Goal: Transaction & Acquisition: Purchase product/service

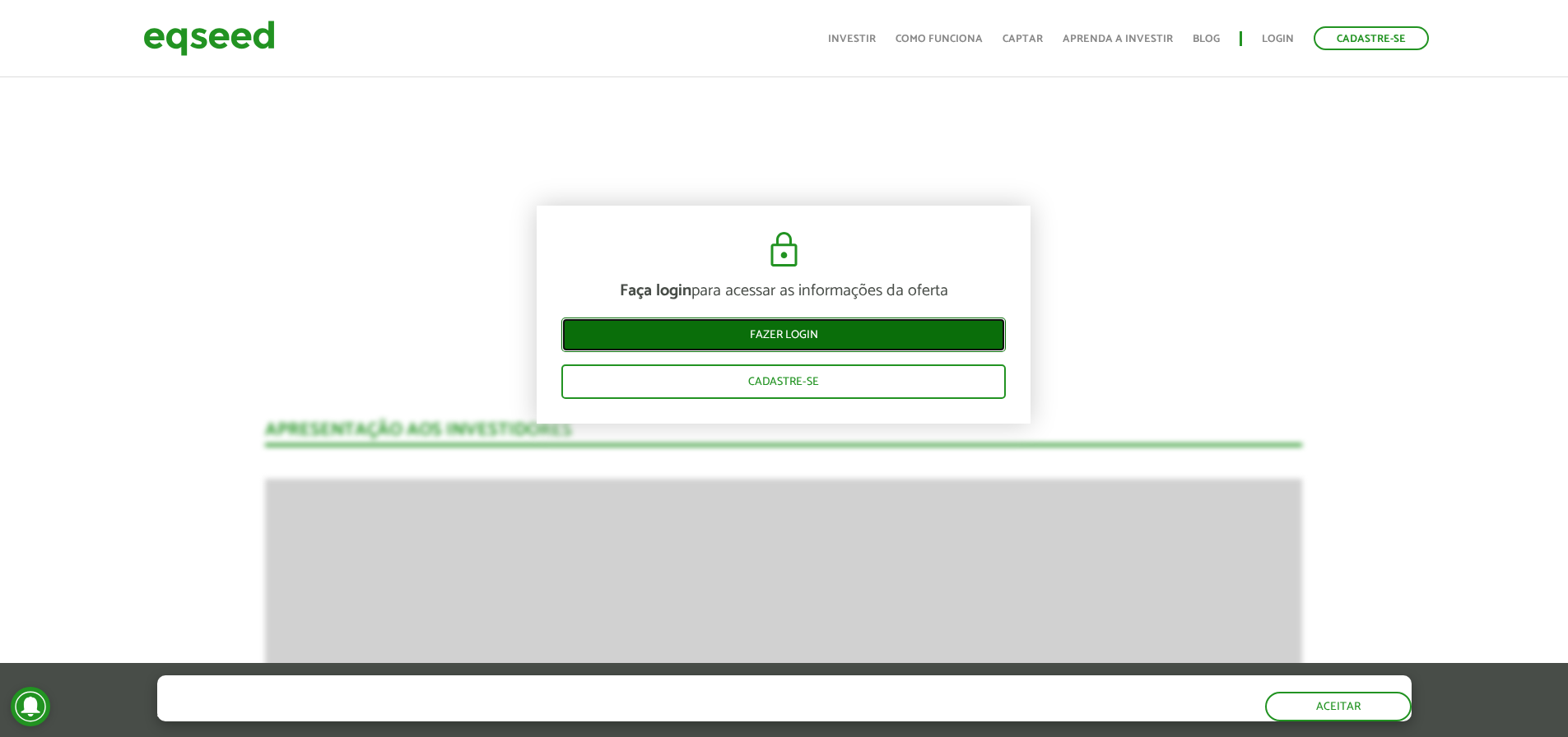
click at [807, 339] on link "Fazer login" at bounding box center [783, 335] width 445 height 35
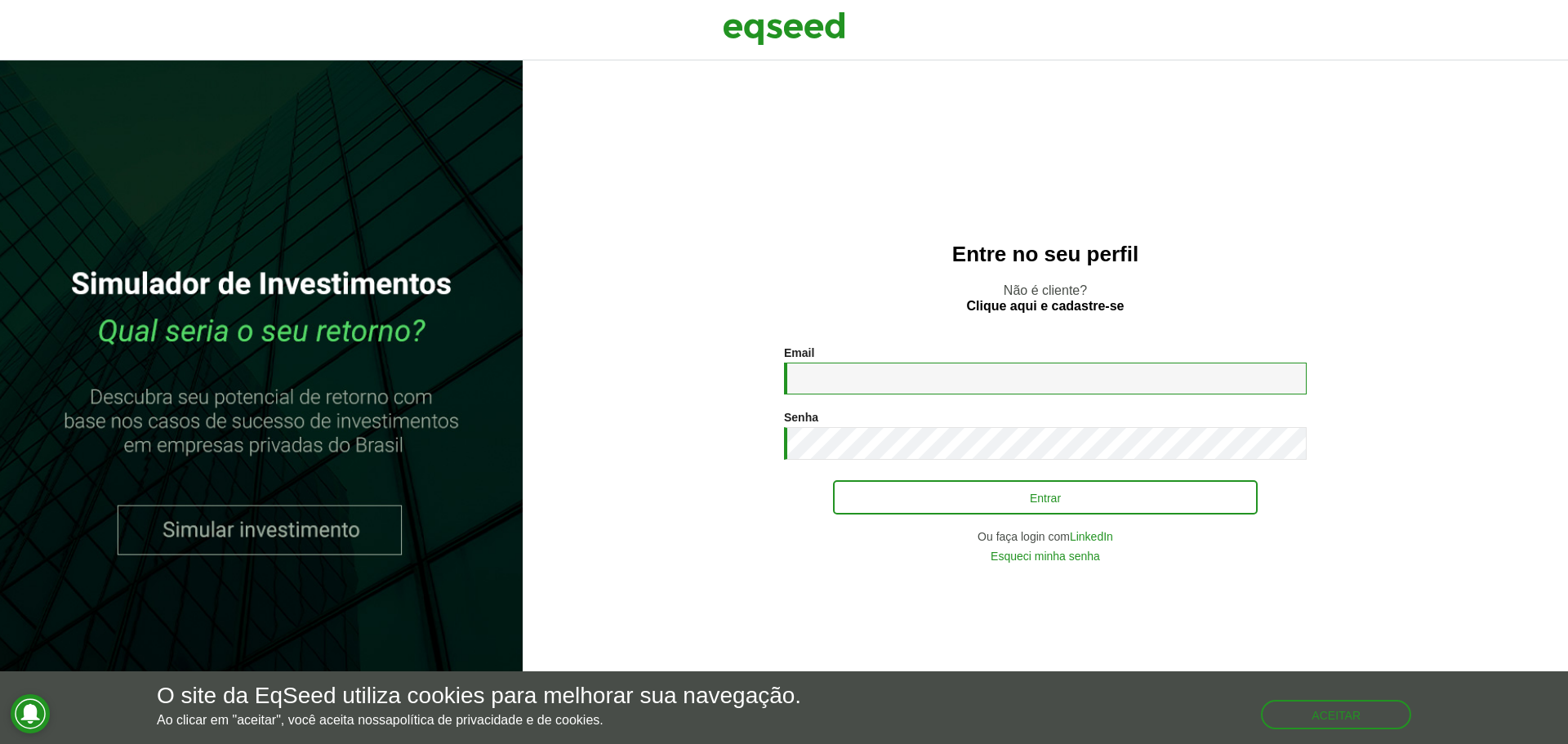
type input "**********"
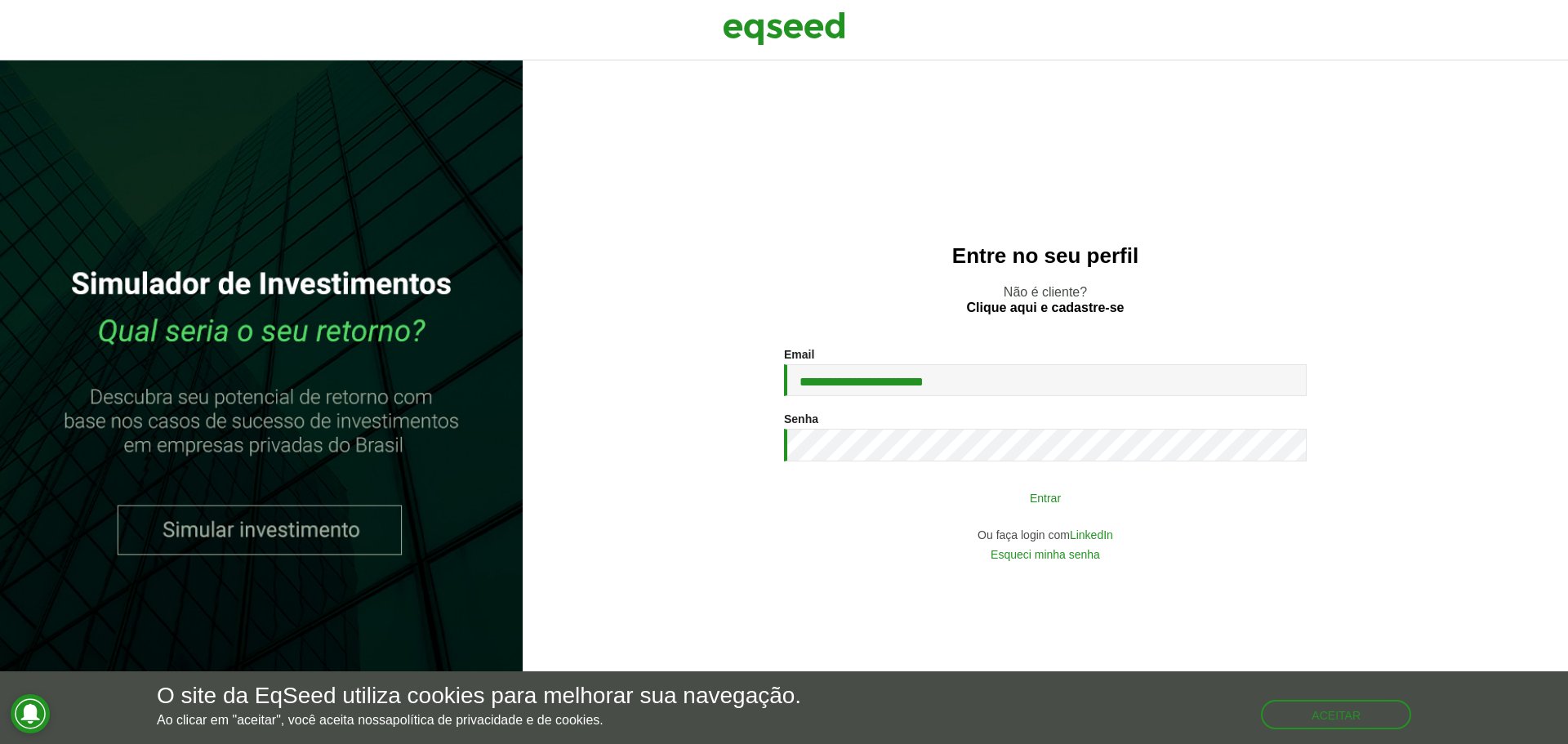
click at [1014, 505] on button "Entrar" at bounding box center [1045, 497] width 425 height 31
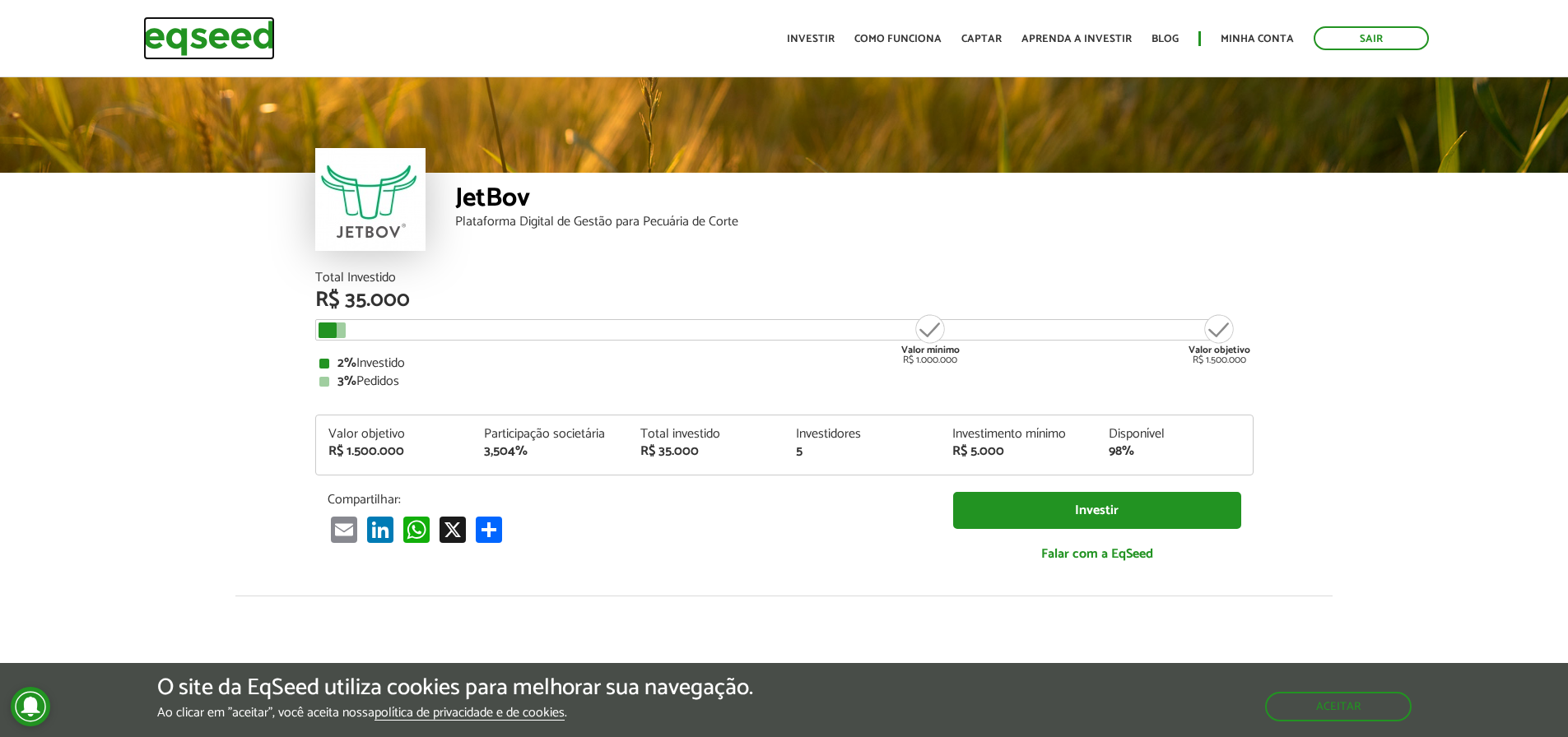
click at [229, 45] on img at bounding box center [209, 38] width 132 height 43
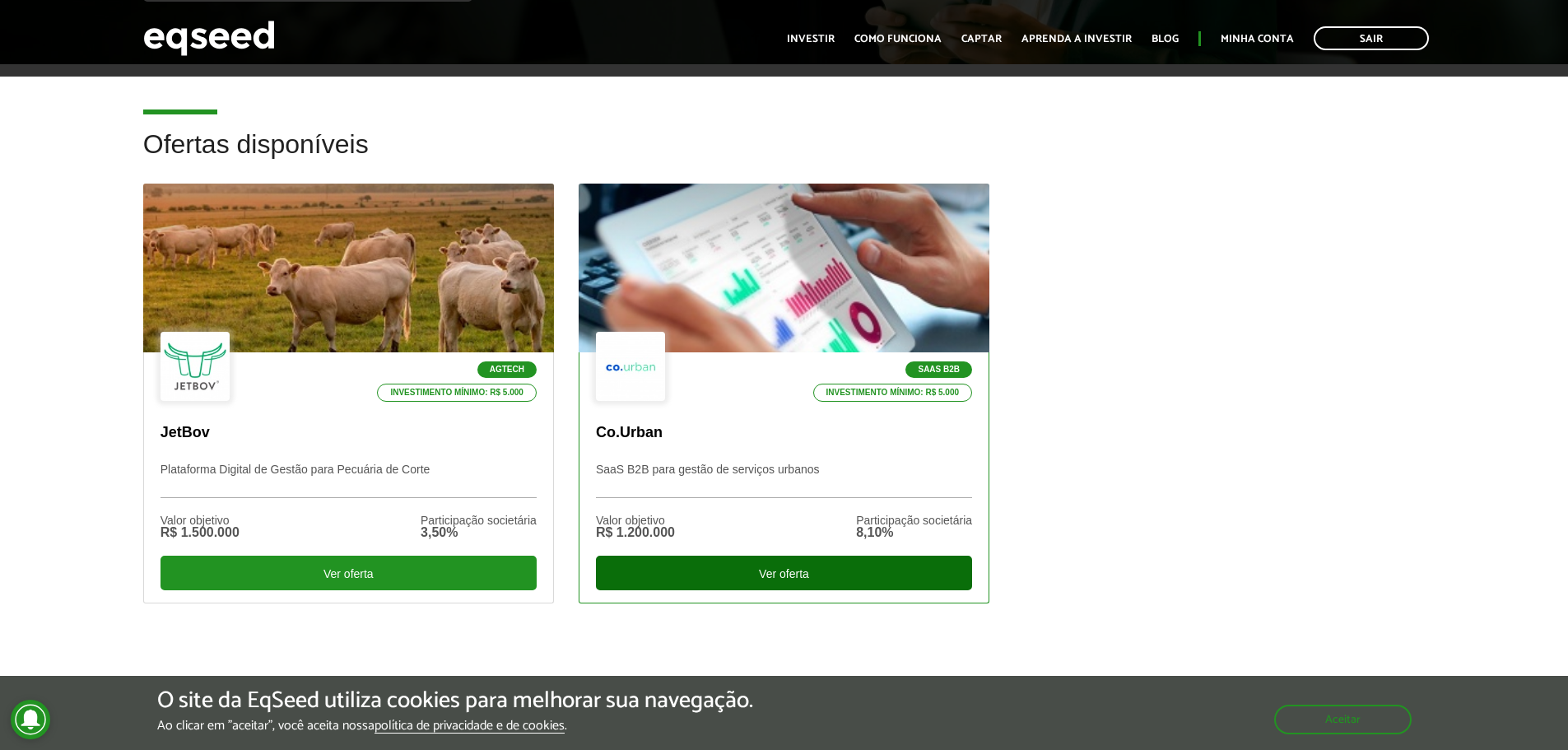
scroll to position [411, 0]
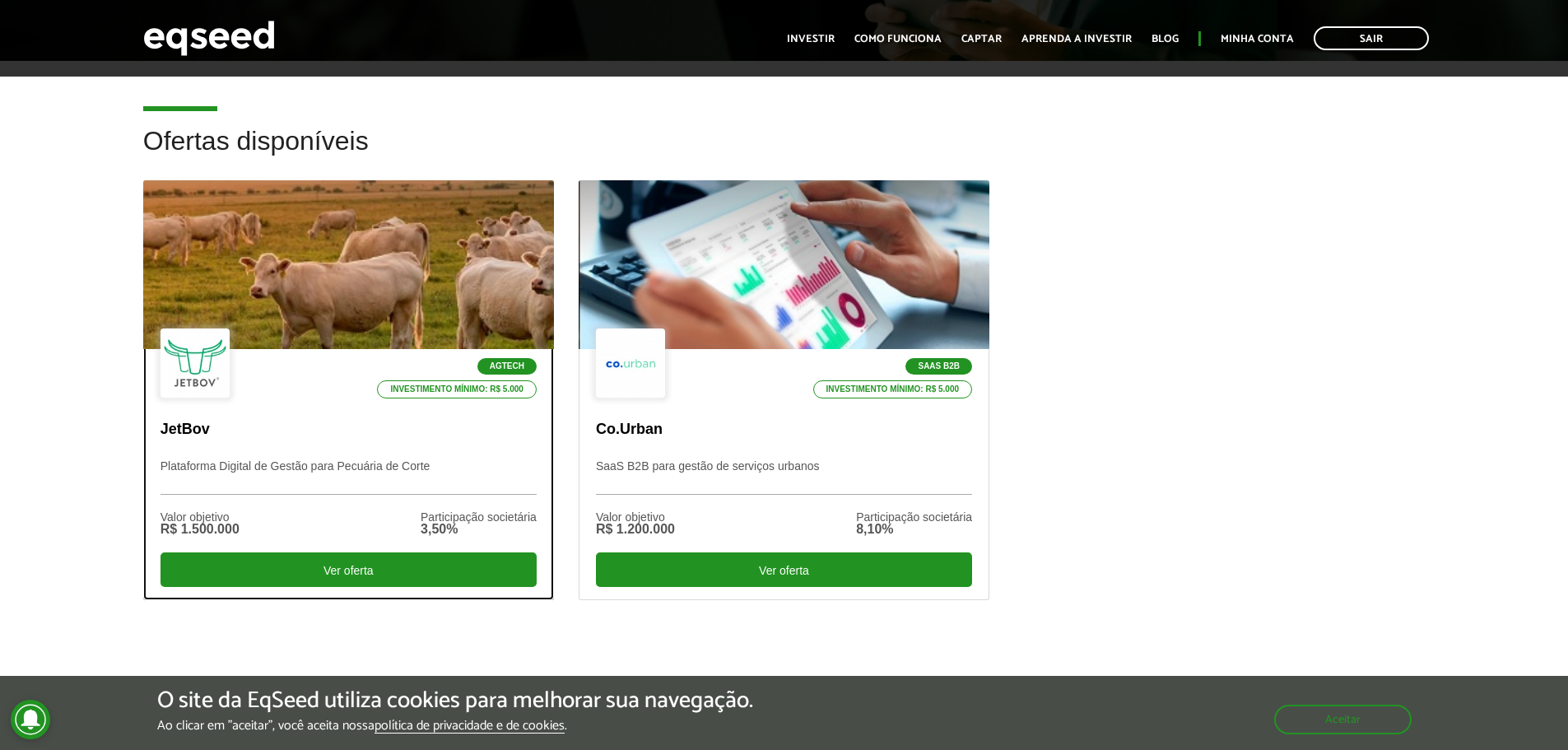
click at [369, 468] on p "Plataforma Digital de Gestão para Pecuária de Corte" at bounding box center [348, 477] width 376 height 36
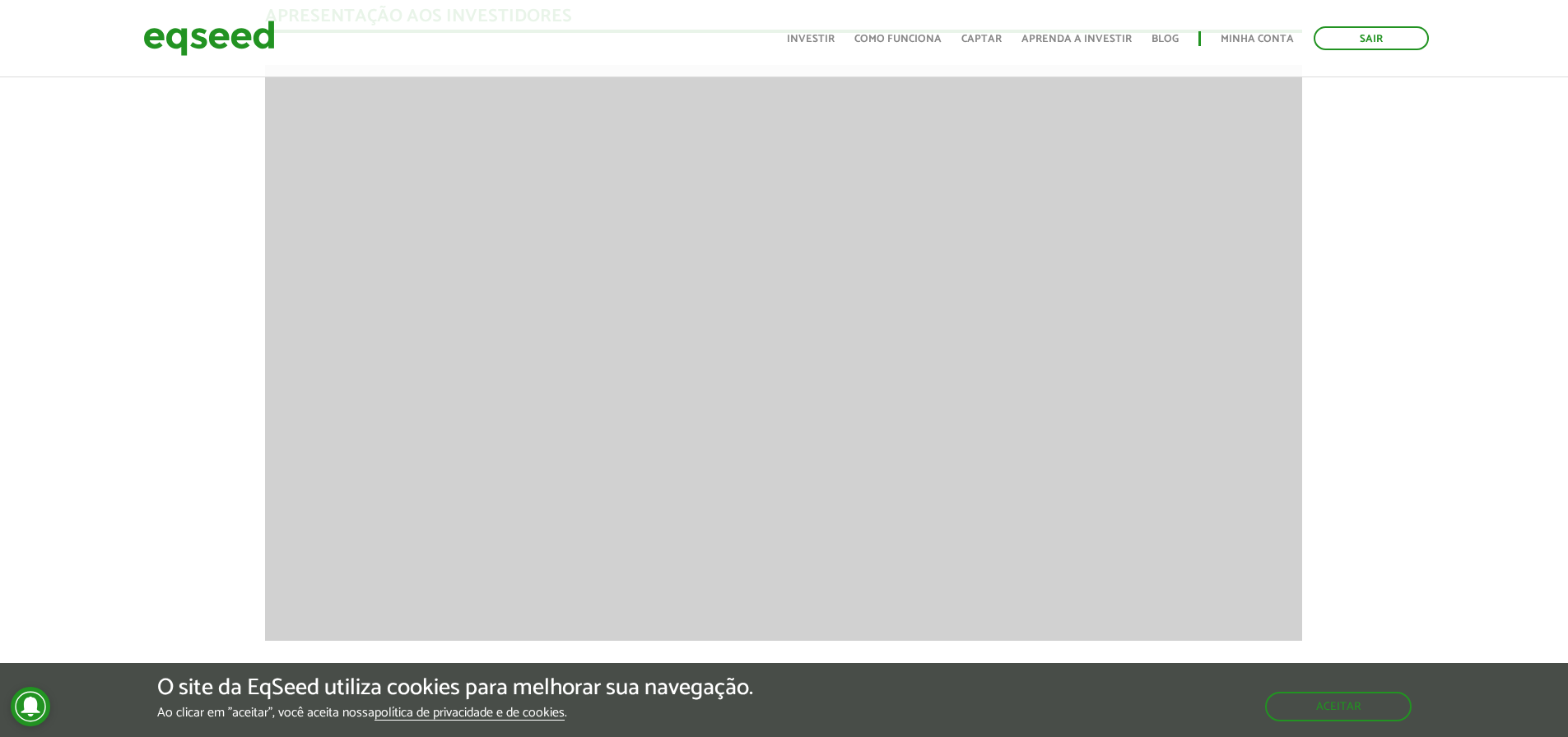
scroll to position [2182, 0]
